Goal: Information Seeking & Learning: Learn about a topic

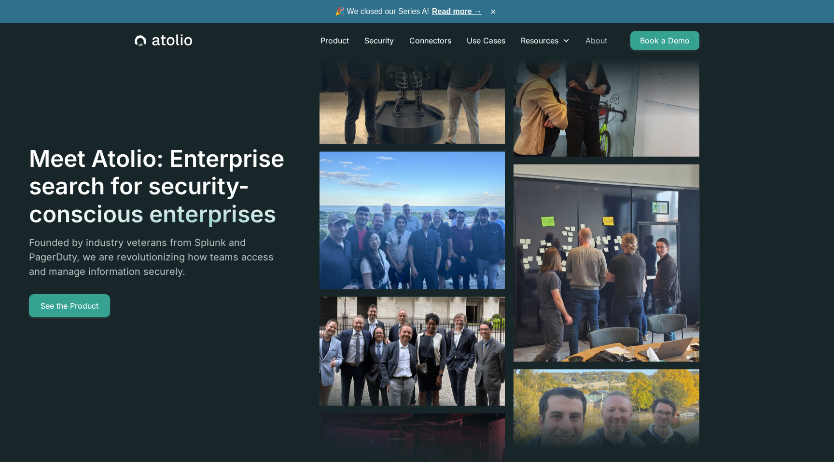
click at [593, 36] on link "About" at bounding box center [595, 40] width 37 height 19
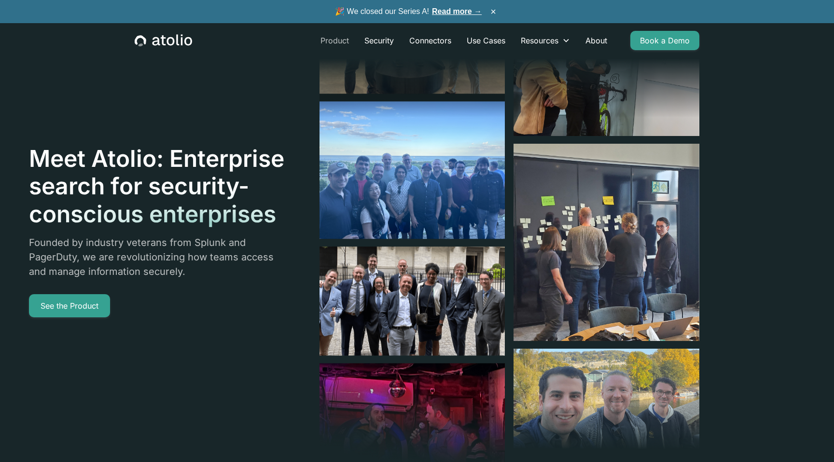
click at [333, 41] on link "Product" at bounding box center [335, 40] width 44 height 19
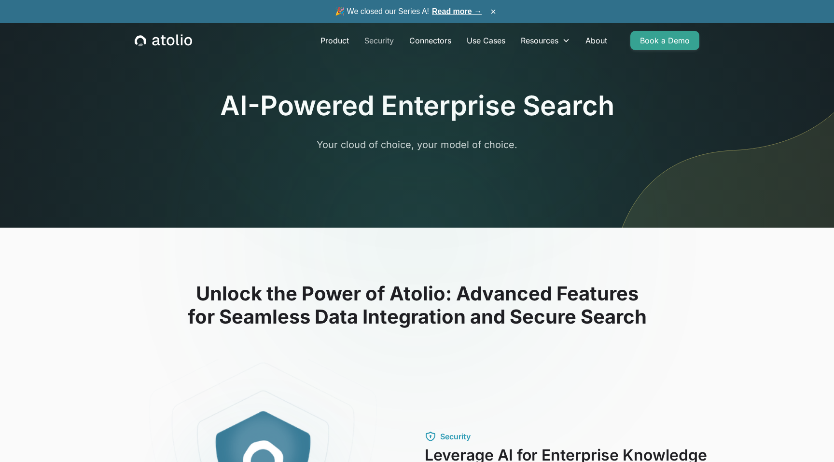
click at [381, 45] on link "Security" at bounding box center [379, 40] width 45 height 19
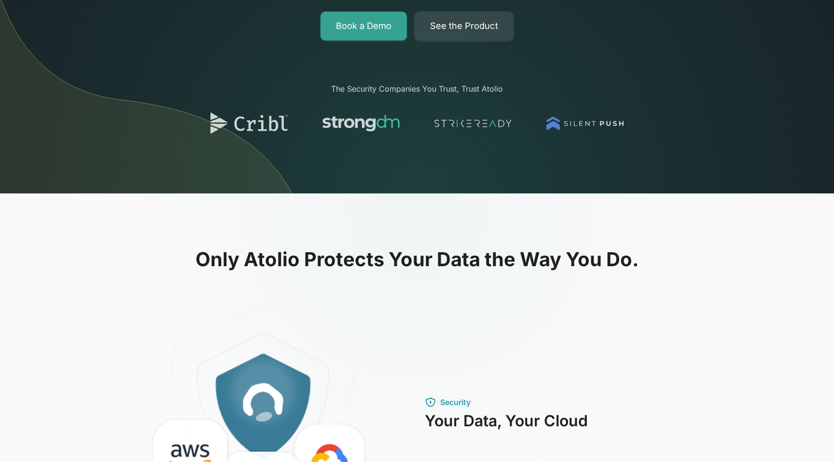
scroll to position [30, 0]
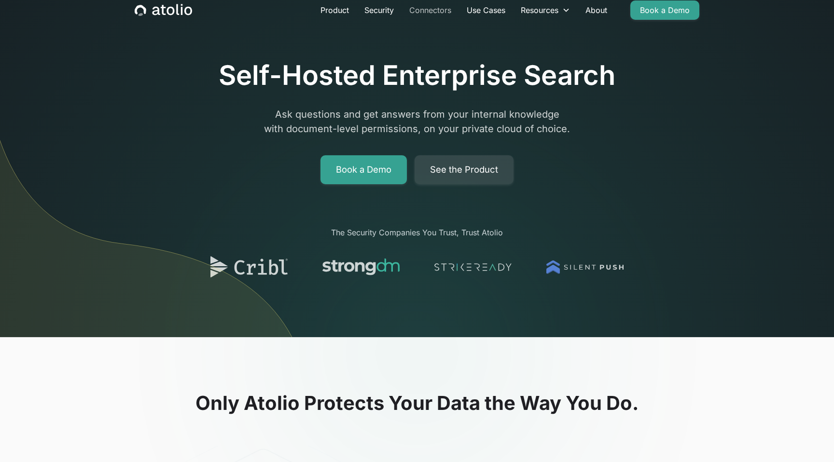
click at [437, 10] on link "Connectors" at bounding box center [429, 9] width 57 height 19
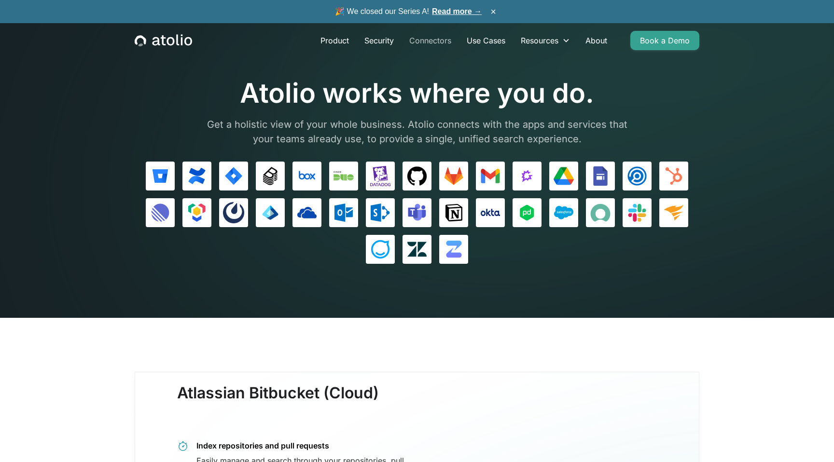
click at [430, 41] on link "Connectors" at bounding box center [429, 40] width 57 height 19
click at [491, 40] on link "Use Cases" at bounding box center [486, 40] width 54 height 19
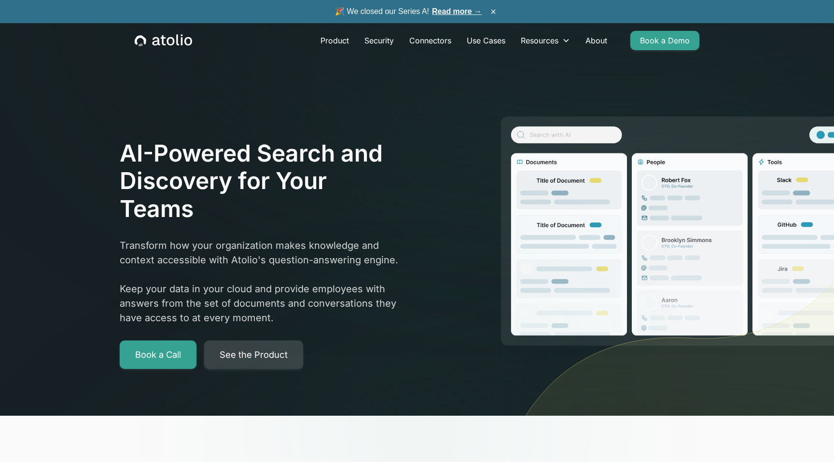
click at [248, 362] on link "See the Product" at bounding box center [253, 355] width 99 height 29
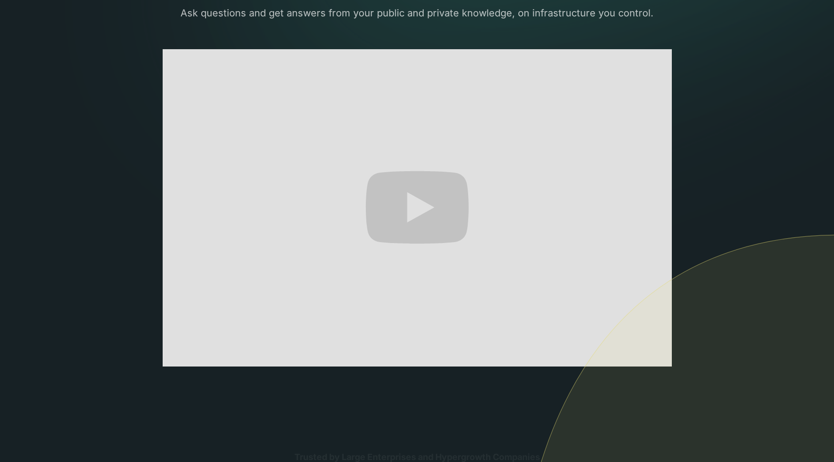
scroll to position [145, 0]
